Goal: Register for event/course: Sign up to attend an event or enroll in a course

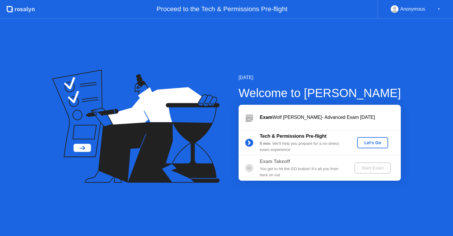
click at [372, 134] on div "Tech & Permissions Pre-flight 5 min : We’ll help you prepare for a no-stress ex…" at bounding box center [320, 142] width 162 height 25
click at [371, 141] on div "Let's Go" at bounding box center [372, 143] width 26 height 5
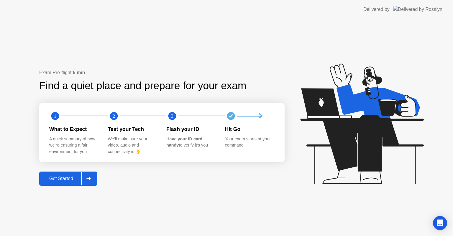
click at [92, 174] on div at bounding box center [88, 179] width 14 height 14
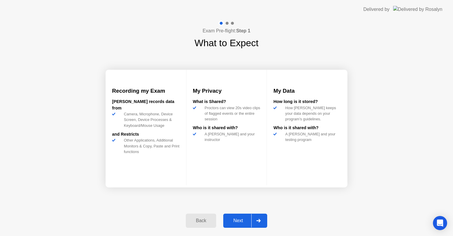
click at [255, 219] on div at bounding box center [258, 221] width 14 height 14
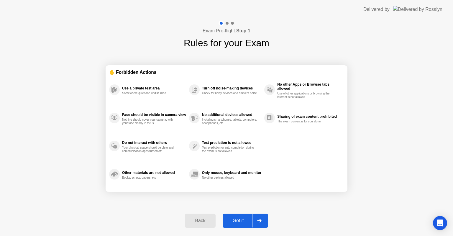
click at [255, 219] on div at bounding box center [259, 221] width 14 height 14
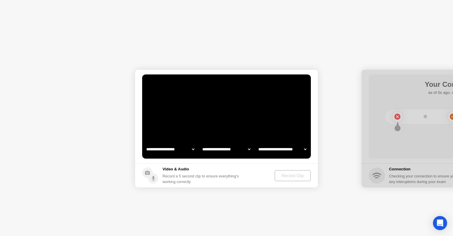
select select "**********"
select select "*******"
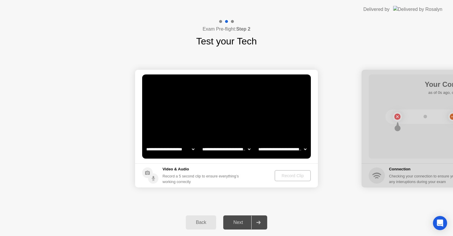
click at [263, 223] on div at bounding box center [258, 223] width 14 height 14
click at [280, 174] on div "Record Clip" at bounding box center [293, 176] width 32 height 5
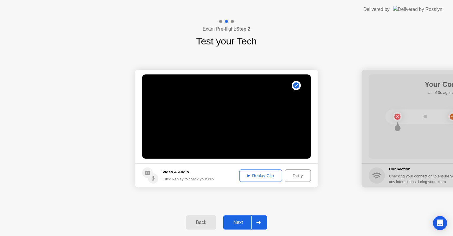
click at [260, 223] on icon at bounding box center [258, 223] width 4 height 4
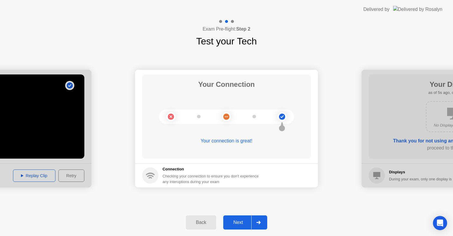
click at [260, 223] on icon at bounding box center [258, 223] width 4 height 4
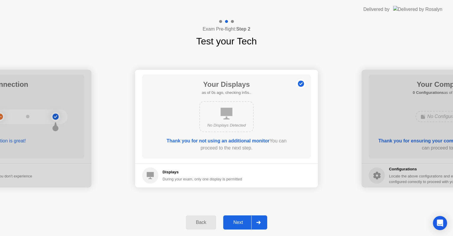
click at [260, 223] on icon at bounding box center [258, 223] width 4 height 4
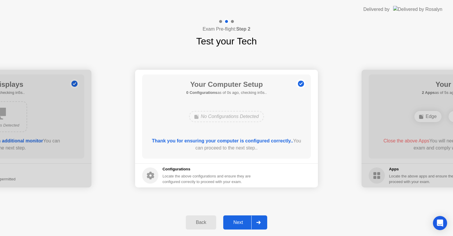
click at [260, 223] on icon at bounding box center [258, 223] width 4 height 4
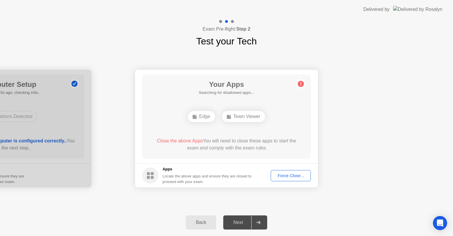
click at [96, 209] on div "Back Next" at bounding box center [226, 222] width 453 height 27
click at [203, 220] on div "Back" at bounding box center [201, 222] width 27 height 5
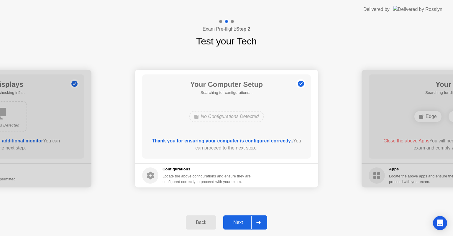
click at [203, 220] on div "Back" at bounding box center [201, 222] width 27 height 5
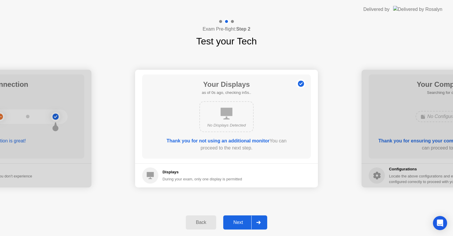
click at [203, 220] on div "Back" at bounding box center [201, 222] width 27 height 5
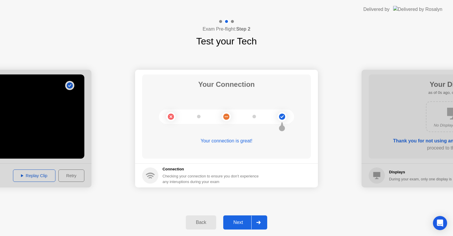
click at [258, 219] on div at bounding box center [258, 223] width 14 height 14
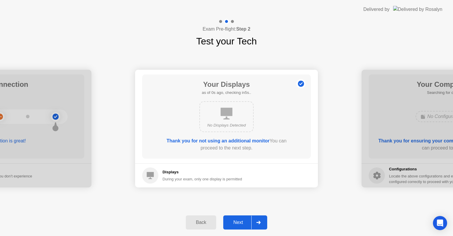
click at [258, 219] on div at bounding box center [258, 223] width 14 height 14
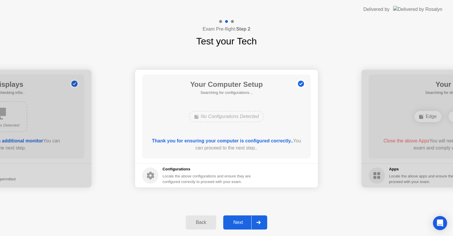
click at [258, 219] on div at bounding box center [258, 223] width 14 height 14
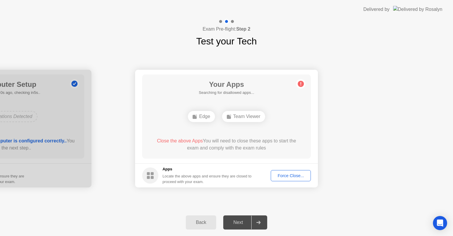
click at [278, 174] on div "Force Close..." at bounding box center [291, 176] width 36 height 5
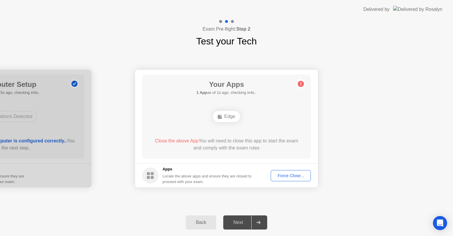
click at [286, 179] on button "Force Close..." at bounding box center [291, 175] width 40 height 11
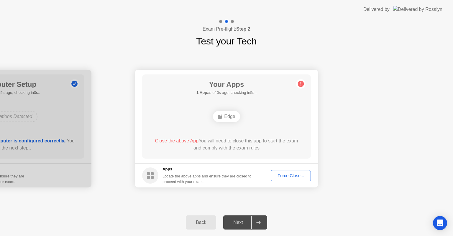
click at [200, 227] on button "Back" at bounding box center [201, 223] width 30 height 14
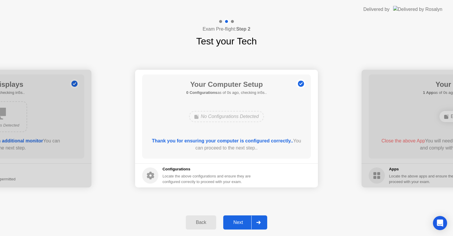
click at [259, 222] on icon at bounding box center [258, 223] width 4 height 4
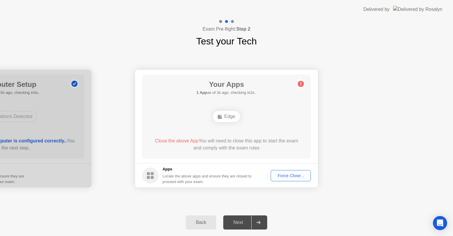
click at [201, 226] on button "Back" at bounding box center [201, 223] width 30 height 14
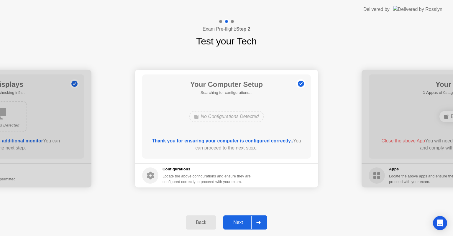
click at [201, 226] on button "Back" at bounding box center [201, 223] width 30 height 14
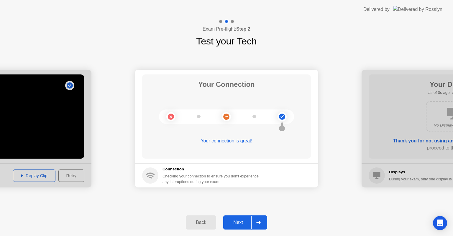
click at [201, 226] on button "Back" at bounding box center [201, 223] width 30 height 14
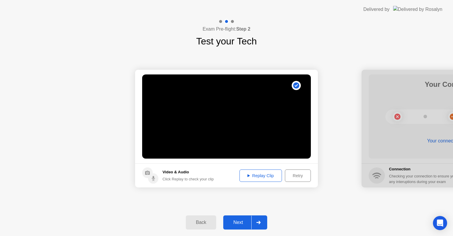
click at [256, 221] on icon at bounding box center [258, 223] width 4 height 4
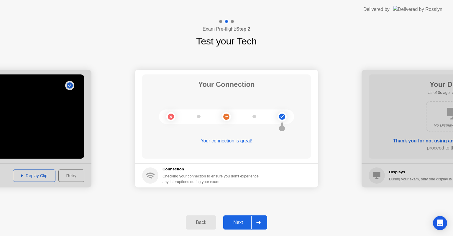
click at [256, 221] on icon at bounding box center [258, 223] width 4 height 4
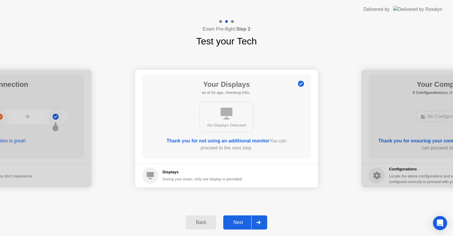
click at [256, 221] on icon at bounding box center [258, 223] width 4 height 4
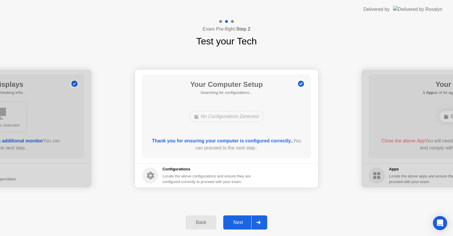
click at [256, 221] on icon at bounding box center [258, 223] width 4 height 4
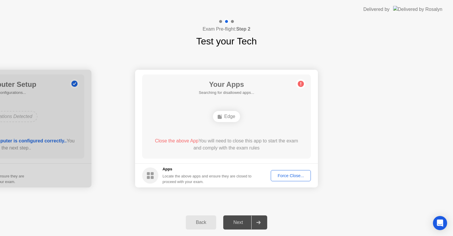
click at [256, 221] on icon at bounding box center [258, 223] width 4 height 4
click at [287, 179] on button "Force Close..." at bounding box center [291, 175] width 40 height 11
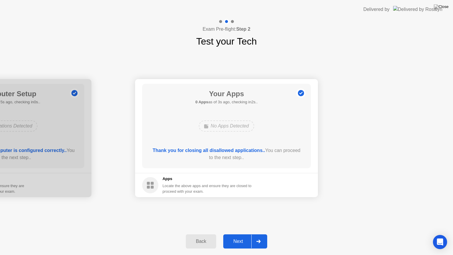
click at [260, 236] on icon at bounding box center [258, 241] width 4 height 4
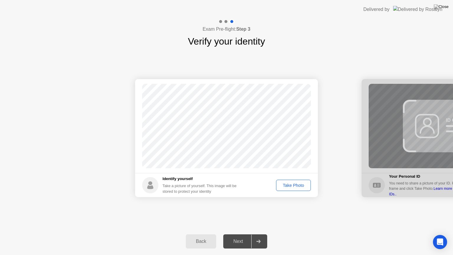
click at [280, 185] on div "Take Photo" at bounding box center [293, 185] width 31 height 5
click at [254, 236] on div at bounding box center [258, 241] width 14 height 14
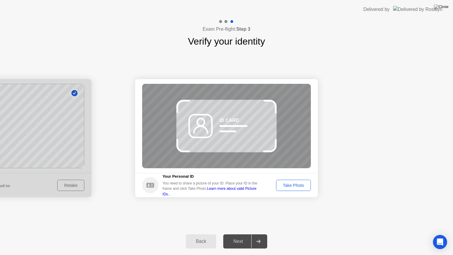
click at [295, 183] on div "Take Photo" at bounding box center [293, 185] width 31 height 5
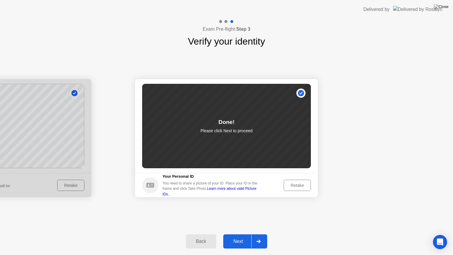
click at [256, 236] on div at bounding box center [258, 241] width 14 height 14
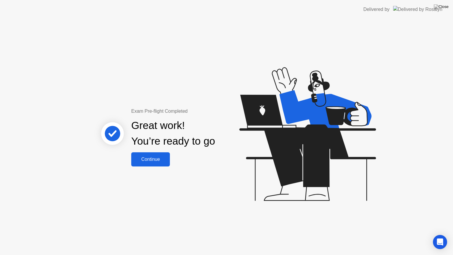
click at [156, 164] on button "Continue" at bounding box center [150, 159] width 39 height 14
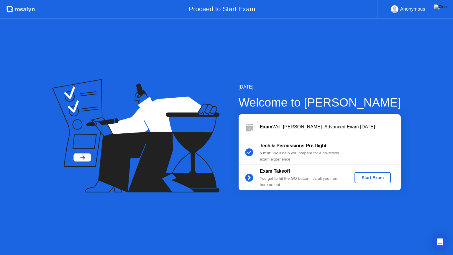
click at [384, 177] on div "Start Exam" at bounding box center [373, 177] width 32 height 5
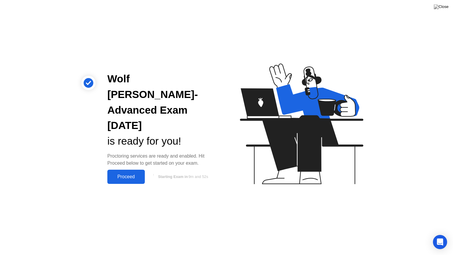
click at [128, 174] on div "Proceed" at bounding box center [126, 176] width 34 height 5
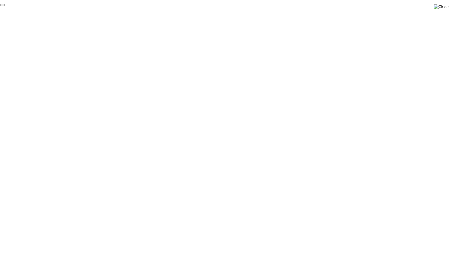
click at [443, 8] on img at bounding box center [441, 6] width 15 height 5
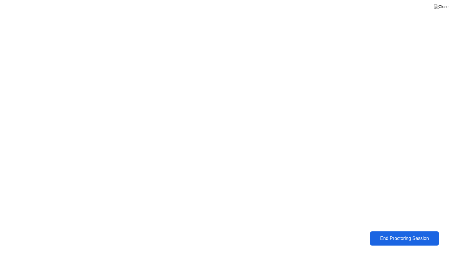
click at [380, 236] on div "End Proctoring Session" at bounding box center [404, 238] width 65 height 5
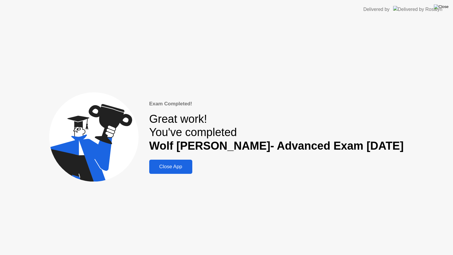
click at [447, 6] on img at bounding box center [441, 6] width 15 height 5
